Goal: Transaction & Acquisition: Purchase product/service

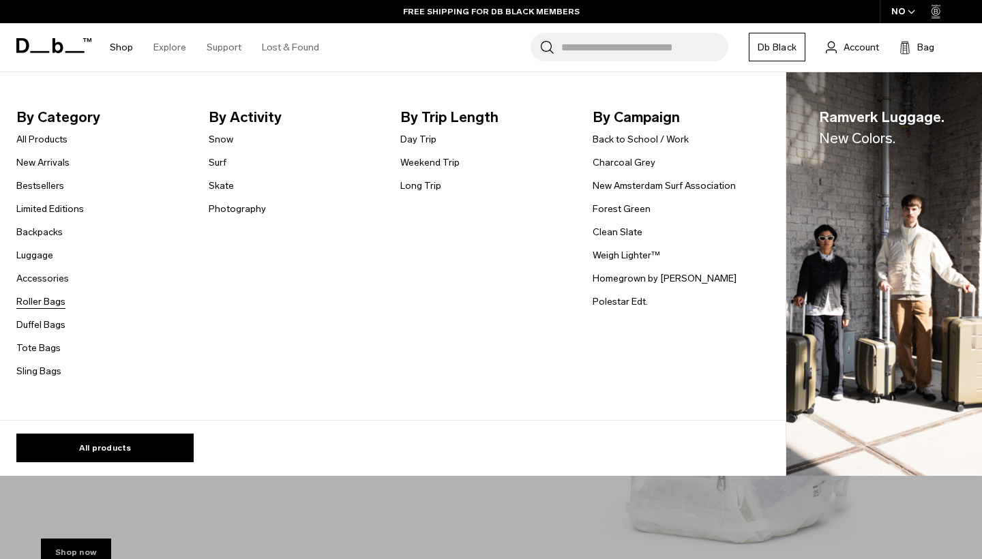
click at [46, 301] on link "Roller Bags" at bounding box center [40, 302] width 49 height 14
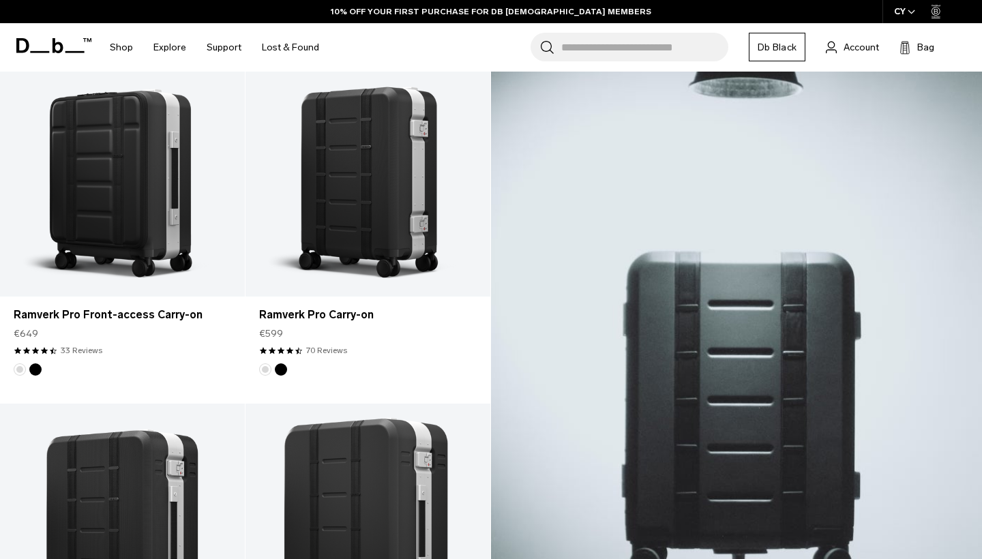
scroll to position [349, 0]
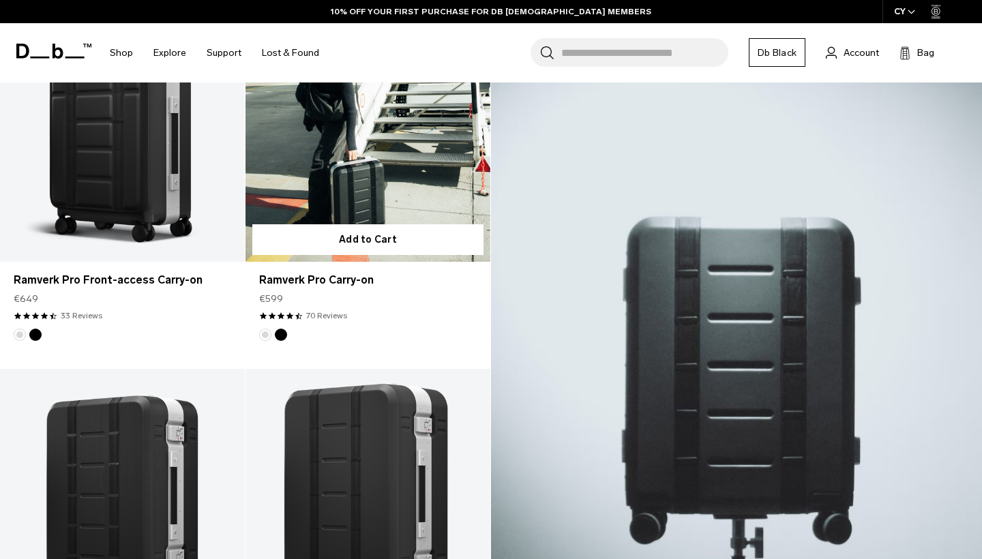
click at [344, 198] on link "Ramverk Pro Carry-on" at bounding box center [368, 126] width 245 height 272
